Goal: Task Accomplishment & Management: Complete application form

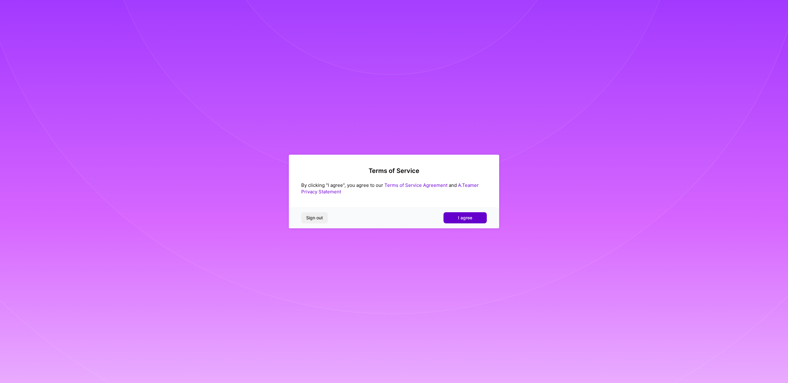
click at [468, 215] on span "I agree" at bounding box center [465, 218] width 14 height 6
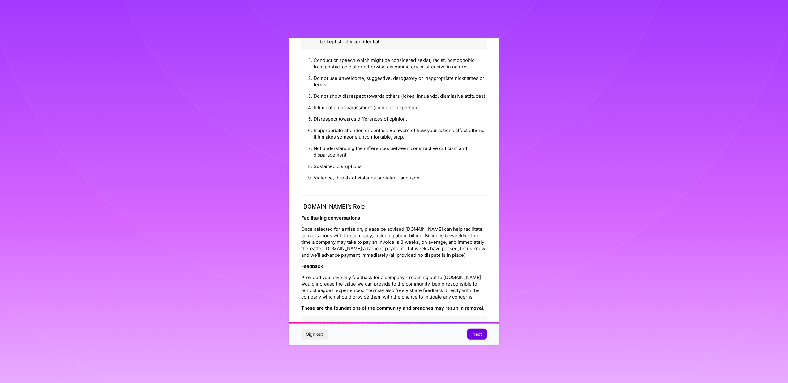
scroll to position [21, 0]
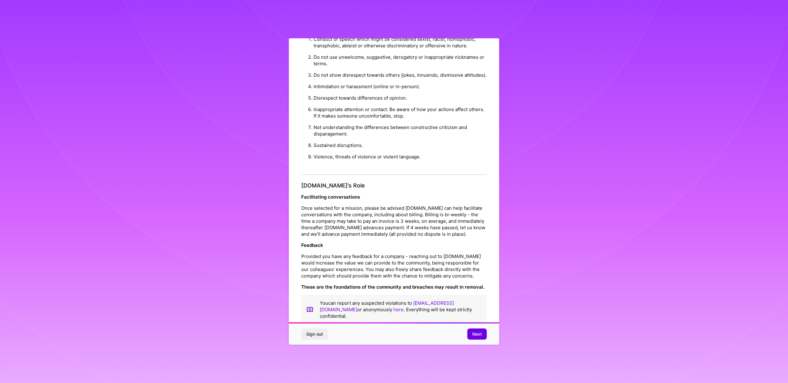
drag, startPoint x: 480, startPoint y: 335, endPoint x: 406, endPoint y: 202, distance: 152.8
click at [406, 202] on div "Platform Code of Conduct This is the [DOMAIN_NAME] Platform Code of Conduct! We…" at bounding box center [394, 191] width 210 height 306
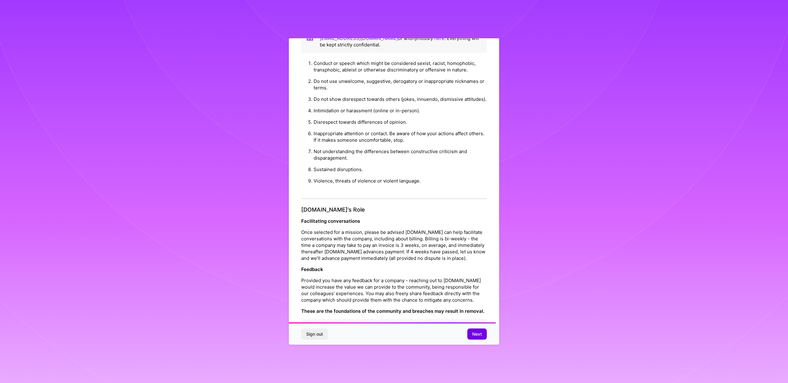
scroll to position [524, 0]
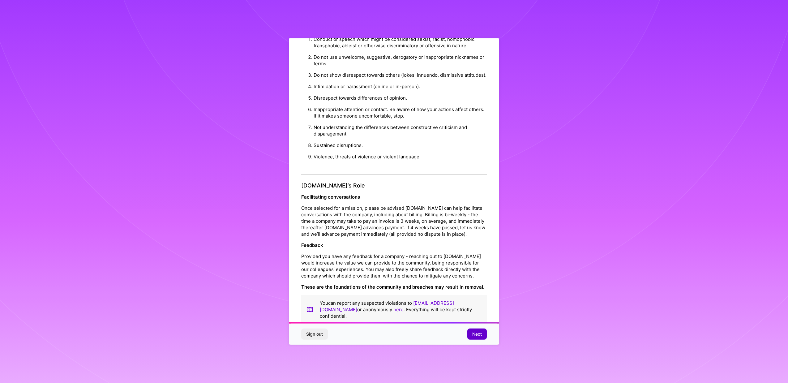
click at [481, 335] on span "Next" at bounding box center [477, 334] width 10 height 6
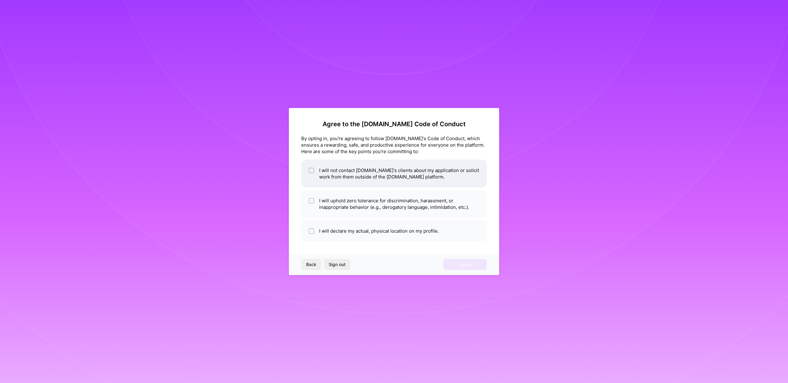
click at [309, 172] on div at bounding box center [312, 171] width 6 height 6
checkbox input "true"
click at [308, 194] on li "I will uphold zero tolerance for discrimination, harassment, or inappropriate b…" at bounding box center [394, 204] width 186 height 28
checkbox input "true"
click at [309, 233] on div at bounding box center [312, 231] width 6 height 6
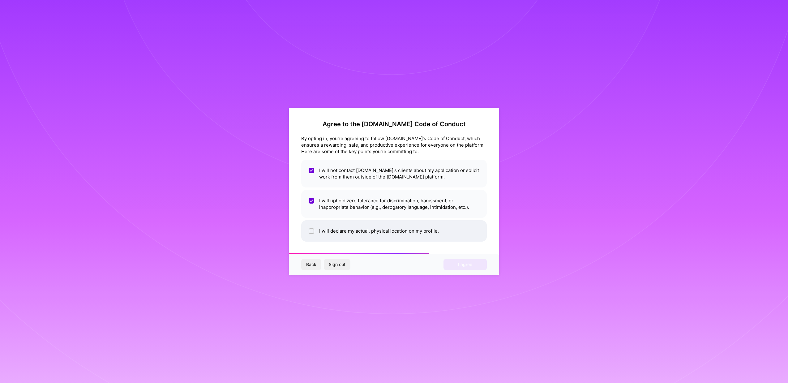
checkbox input "true"
click at [457, 266] on button "I agree" at bounding box center [464, 264] width 43 height 11
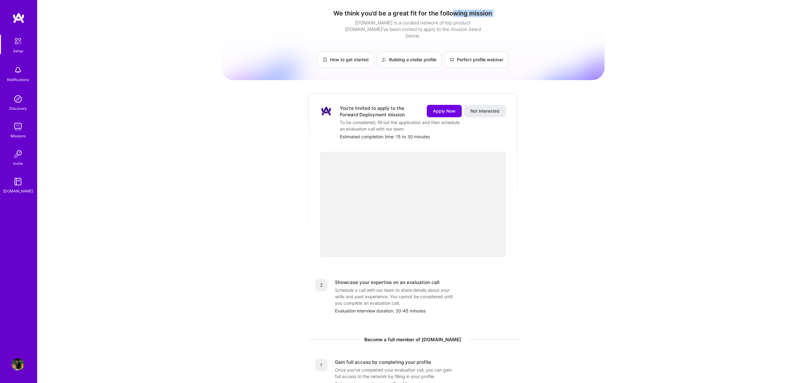
drag, startPoint x: 383, startPoint y: 17, endPoint x: 451, endPoint y: 16, distance: 67.7
click at [451, 16] on div "We think you’d be a great fit for the following mission [DOMAIN_NAME] is a cura…" at bounding box center [412, 39] width 383 height 58
click at [445, 27] on div "[DOMAIN_NAME] is a curated network of top product [DOMAIN_NAME]’ve been invited…" at bounding box center [412, 28] width 139 height 19
click at [421, 57] on link "Building a stellar profile" at bounding box center [408, 59] width 65 height 16
click at [437, 108] on span "Apply Now" at bounding box center [444, 111] width 23 height 6
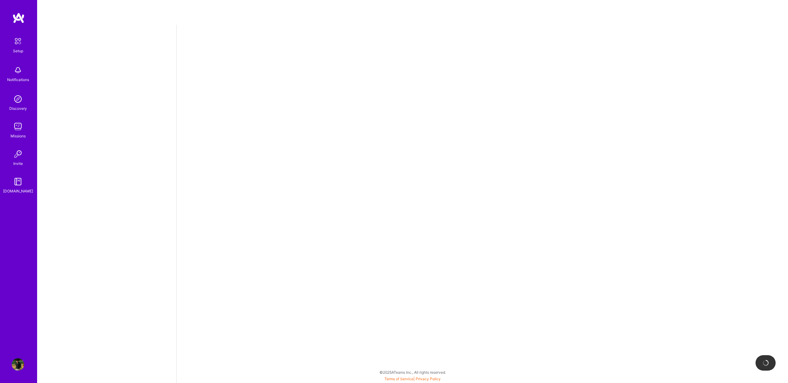
select select "US"
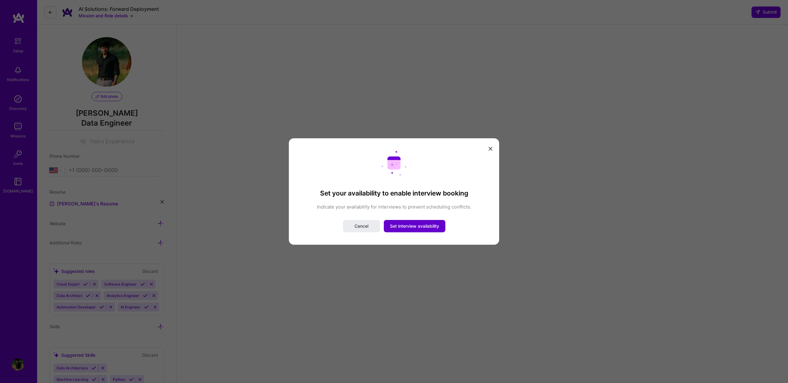
click at [415, 231] on button "Set interview availability" at bounding box center [415, 226] width 62 height 12
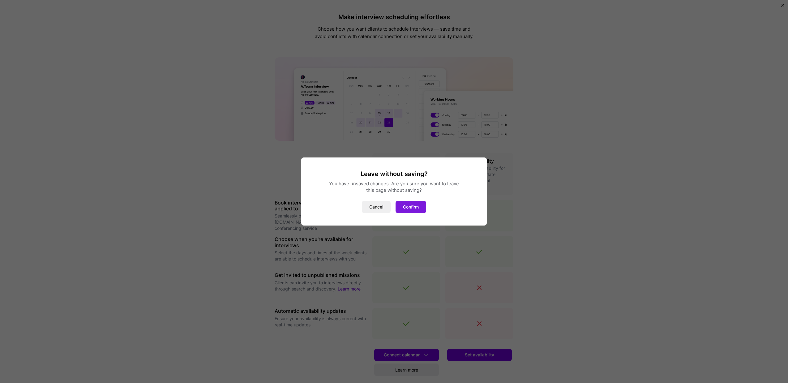
click at [414, 206] on button "Confirm" at bounding box center [410, 207] width 31 height 12
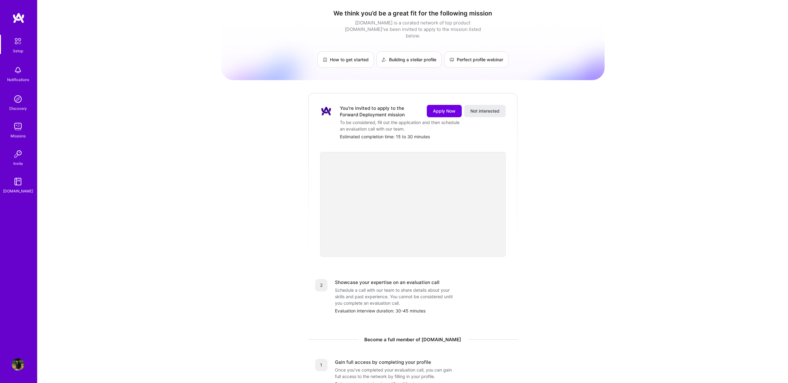
click at [18, 106] on div "Discovery" at bounding box center [18, 108] width 18 height 6
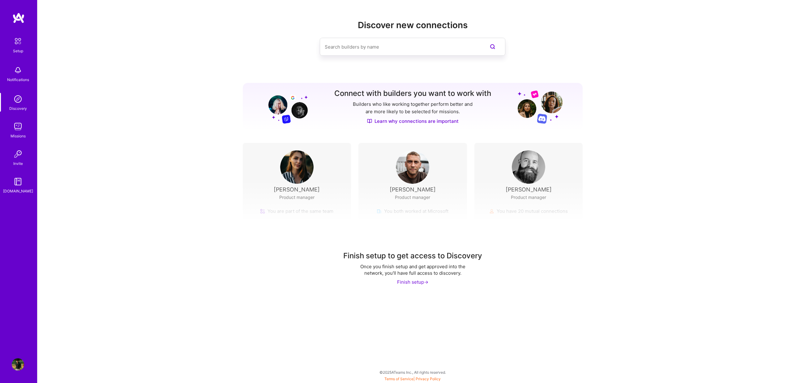
click at [14, 105] on div "Discovery" at bounding box center [18, 108] width 18 height 6
click at [21, 126] on img at bounding box center [18, 126] width 12 height 12
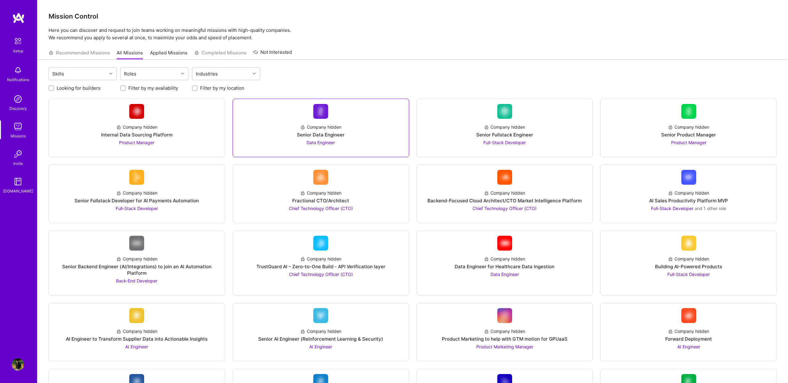
click at [358, 135] on div "Company hidden Senior Data Engineer Data Engineer" at bounding box center [321, 132] width 166 height 27
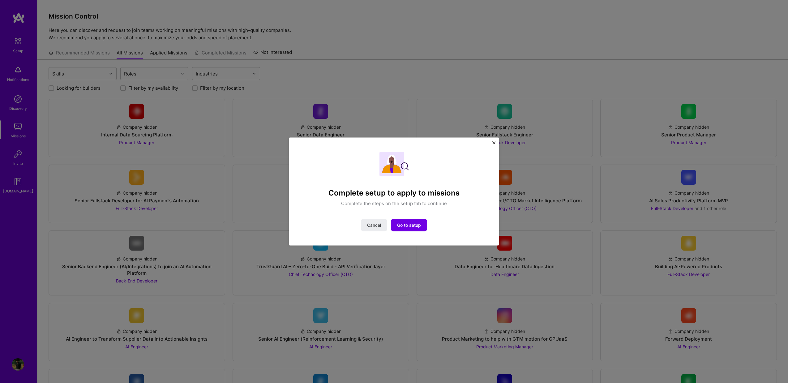
click at [492, 143] on img "Close" at bounding box center [493, 142] width 3 height 3
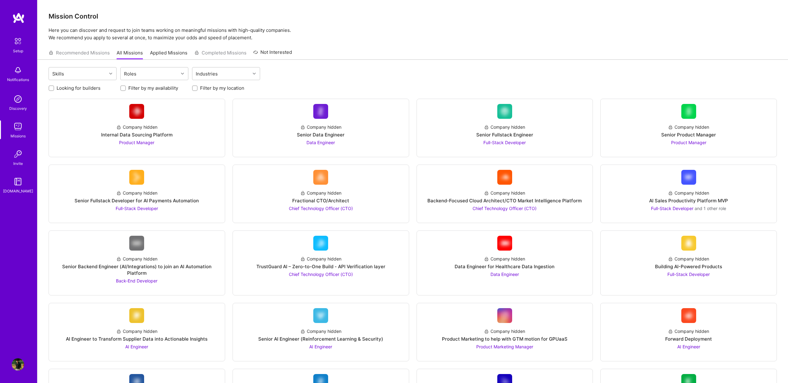
click at [235, 51] on div "Recommended Missions All Missions Applied Missions Completed Missions Not Inter…" at bounding box center [170, 52] width 243 height 13
click at [22, 79] on div "Notifications" at bounding box center [18, 79] width 22 height 6
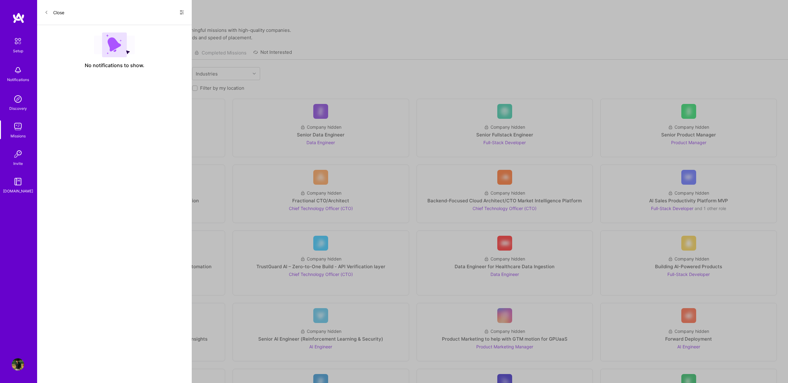
click at [52, 11] on button "Close" at bounding box center [55, 12] width 20 height 10
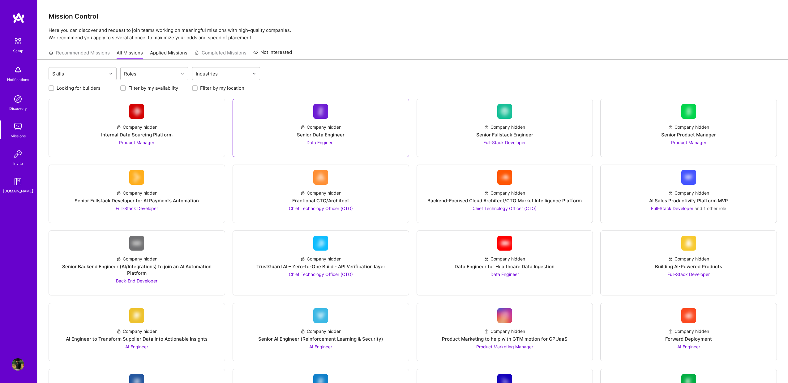
click at [324, 126] on div "Company hidden" at bounding box center [320, 127] width 41 height 6
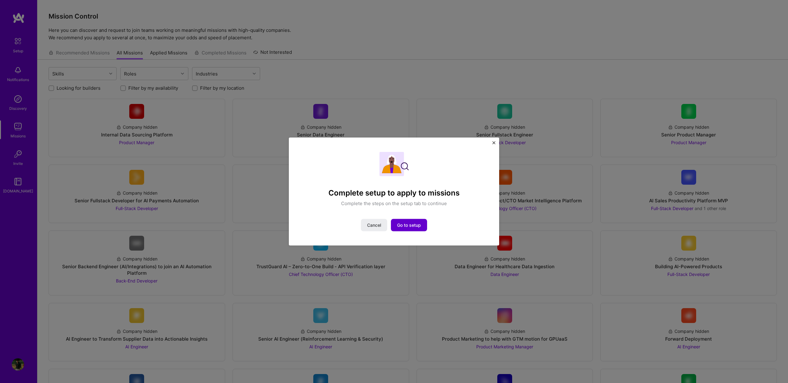
click at [417, 225] on span "Go to setup" at bounding box center [409, 225] width 24 height 6
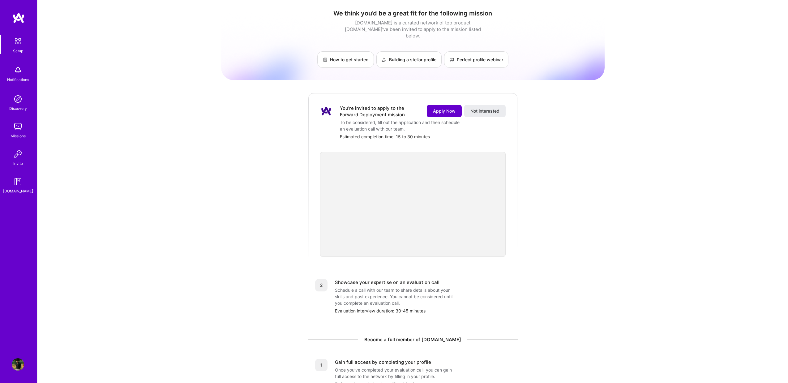
click at [442, 108] on span "Apply Now" at bounding box center [444, 111] width 23 height 6
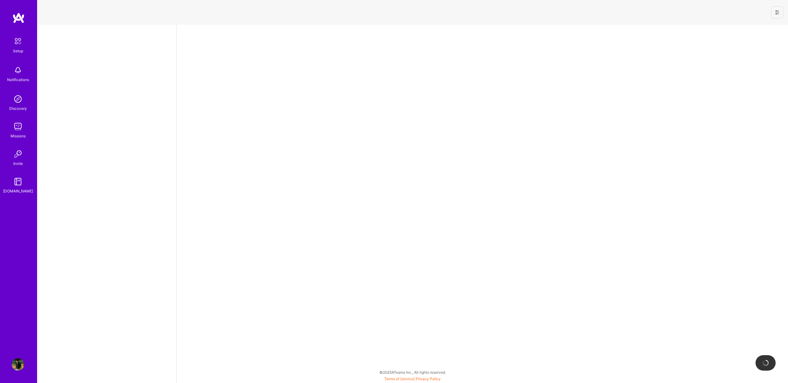
select select "US"
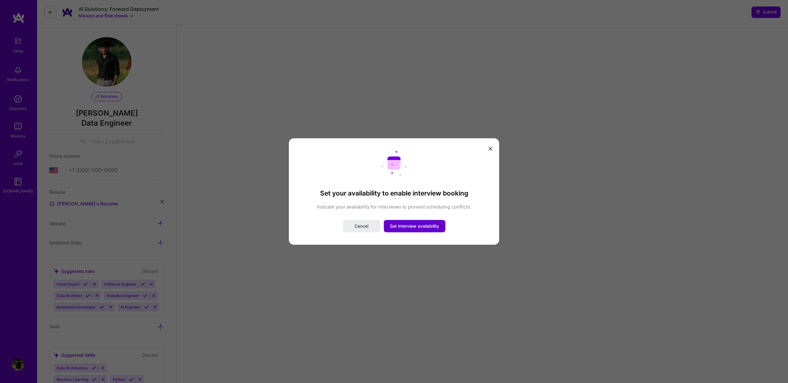
click at [415, 229] on span "Set interview availability" at bounding box center [414, 226] width 49 height 6
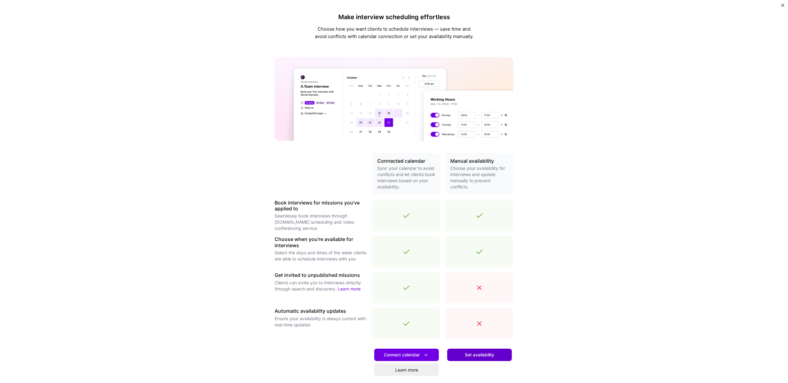
click at [478, 357] on span "Set availability" at bounding box center [479, 355] width 29 height 6
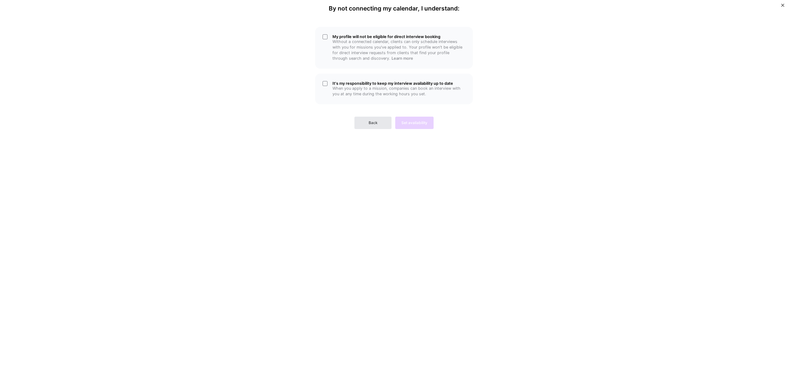
click at [374, 128] on button "Back" at bounding box center [372, 123] width 37 height 12
